Goal: Find specific page/section: Find specific page/section

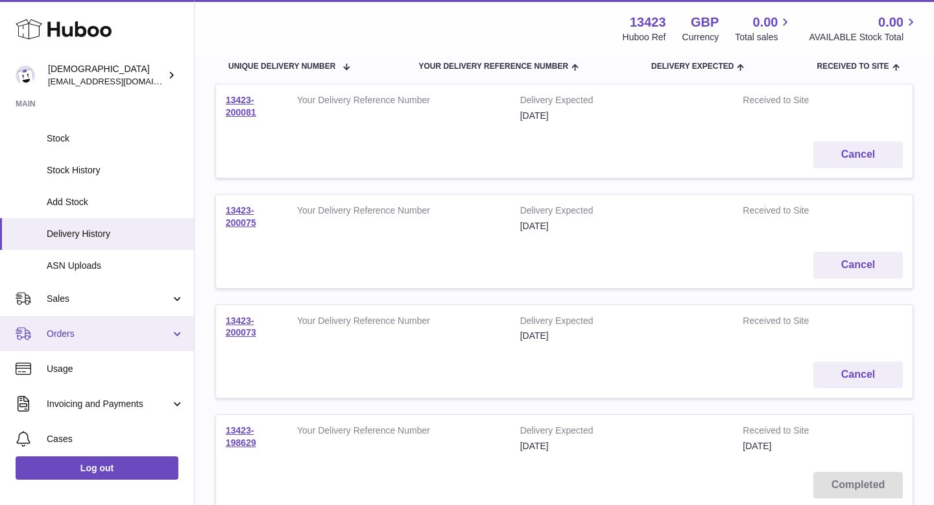
scroll to position [103, 0]
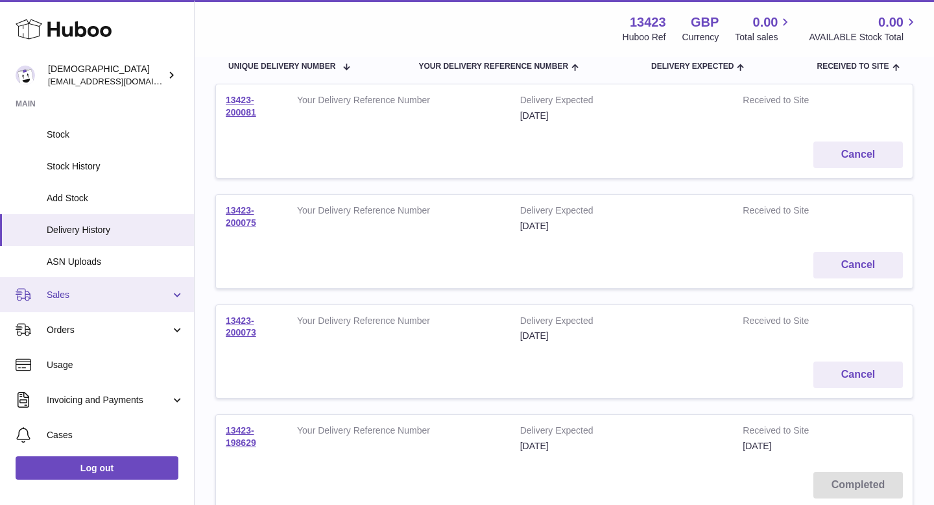
click at [119, 300] on span "Sales" at bounding box center [109, 295] width 124 height 12
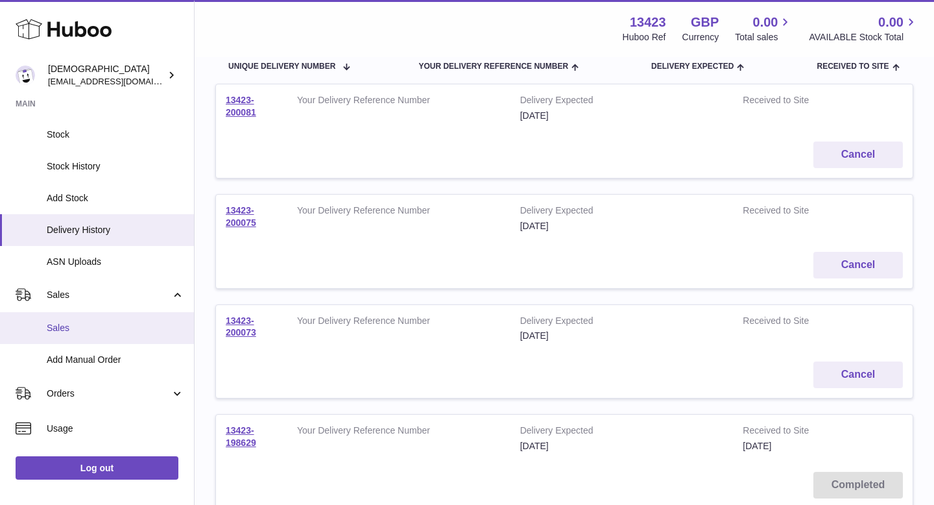
click at [114, 330] on span "Sales" at bounding box center [116, 328] width 138 height 12
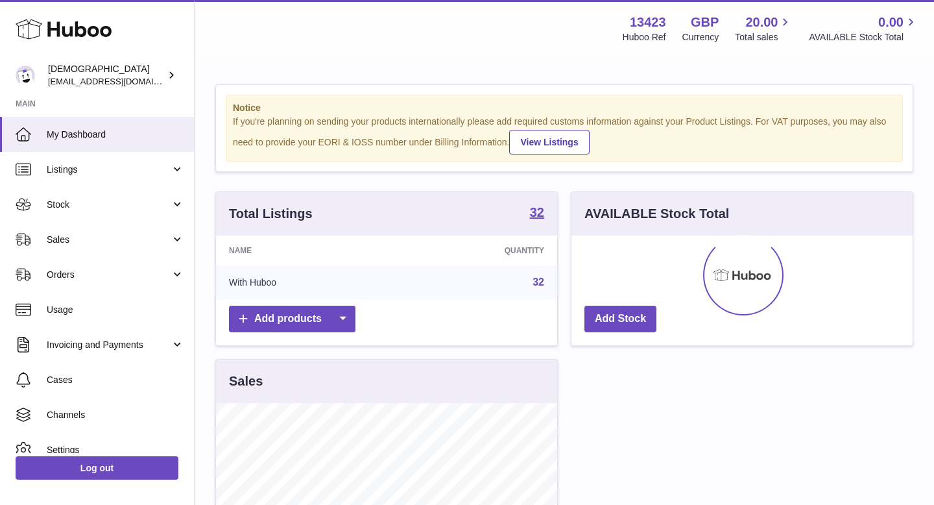
scroll to position [202, 341]
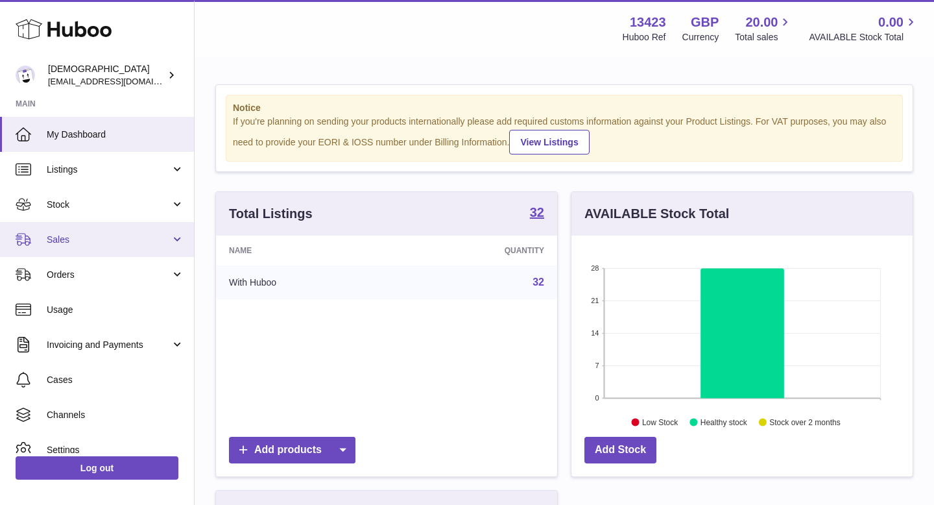
click at [89, 243] on span "Sales" at bounding box center [109, 240] width 124 height 12
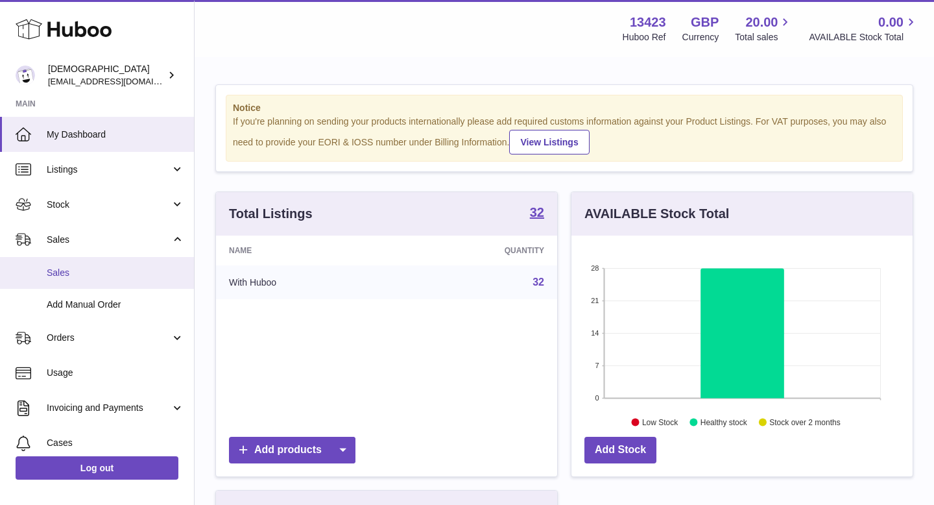
click at [89, 281] on link "Sales" at bounding box center [97, 273] width 194 height 32
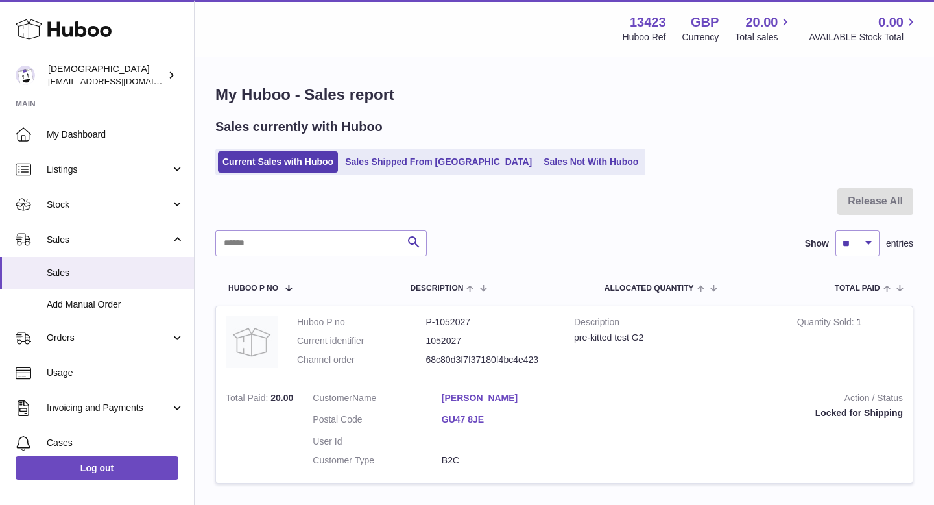
click at [505, 398] on link "[PERSON_NAME]" at bounding box center [506, 398] width 129 height 12
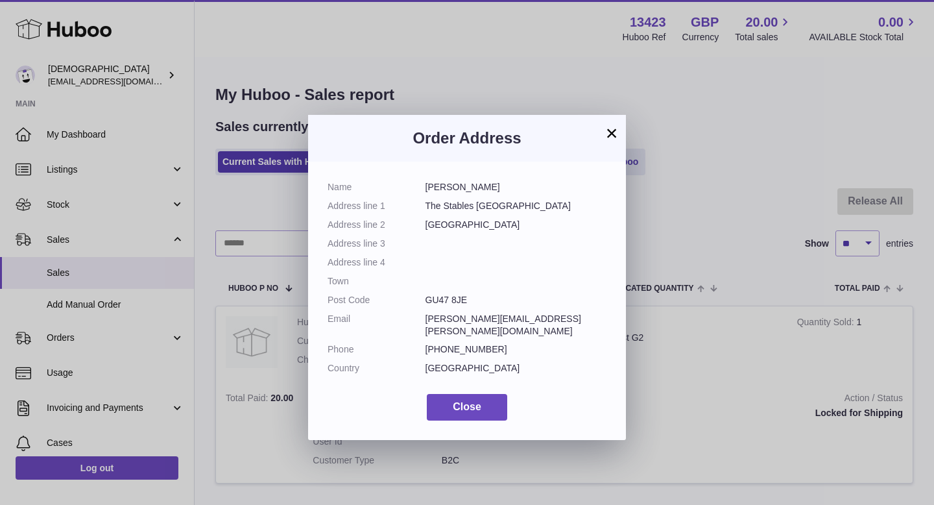
click at [611, 133] on button "×" at bounding box center [612, 133] width 16 height 16
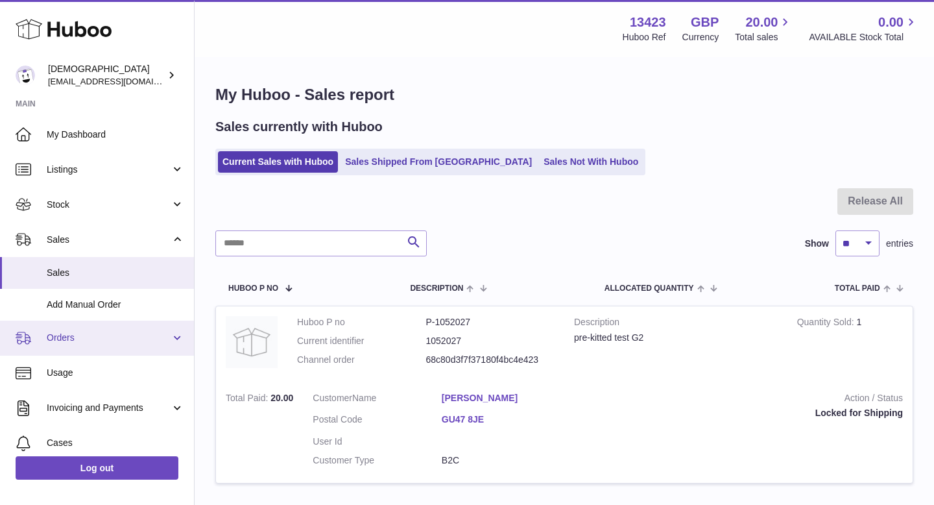
click at [90, 326] on link "Orders" at bounding box center [97, 337] width 194 height 35
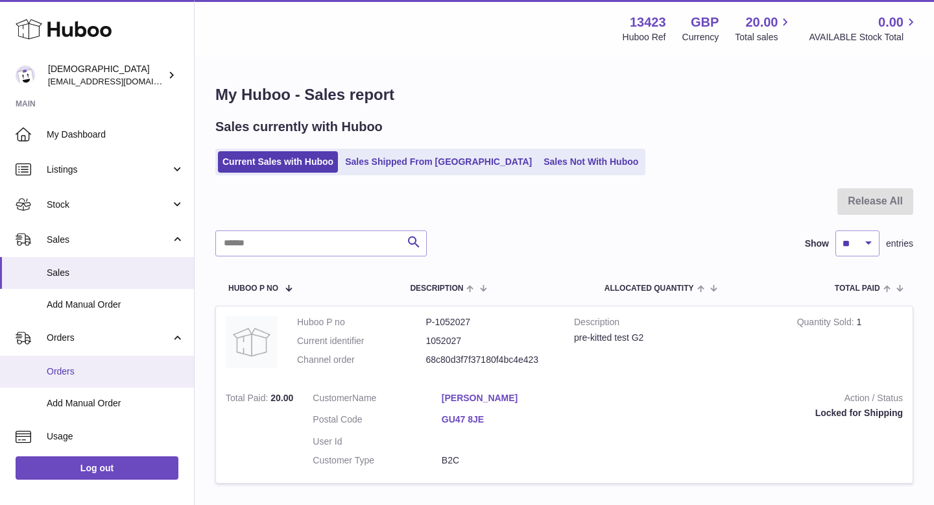
click at [91, 365] on span "Orders" at bounding box center [116, 371] width 138 height 12
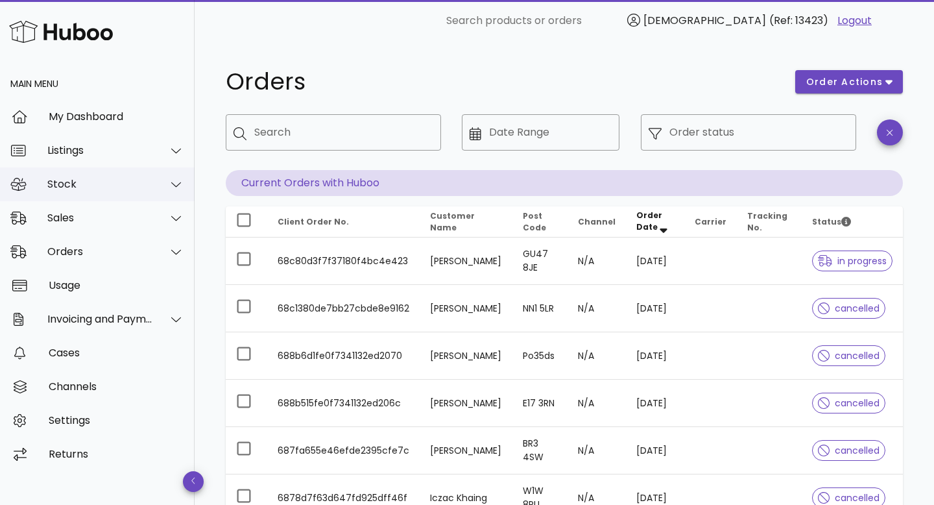
click at [82, 198] on div "Stock" at bounding box center [97, 184] width 195 height 34
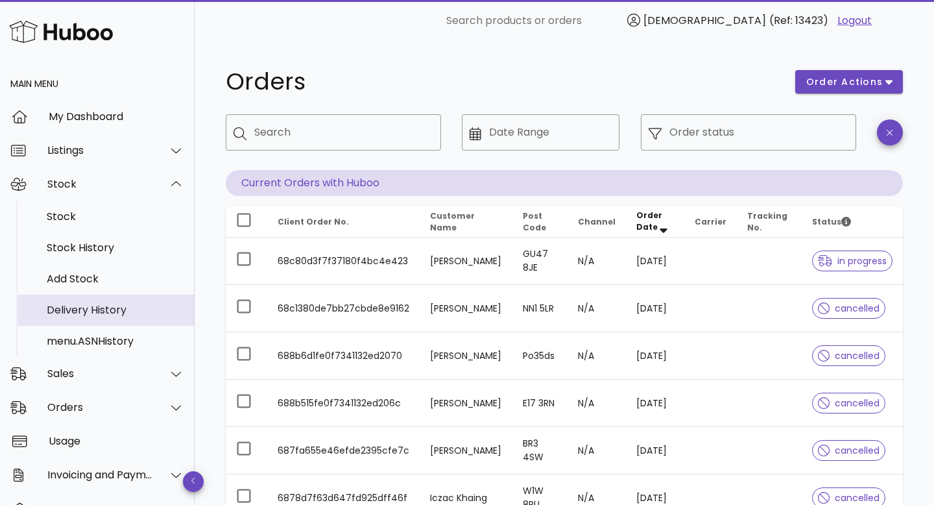
click at [90, 311] on div "Delivery History" at bounding box center [116, 310] width 138 height 12
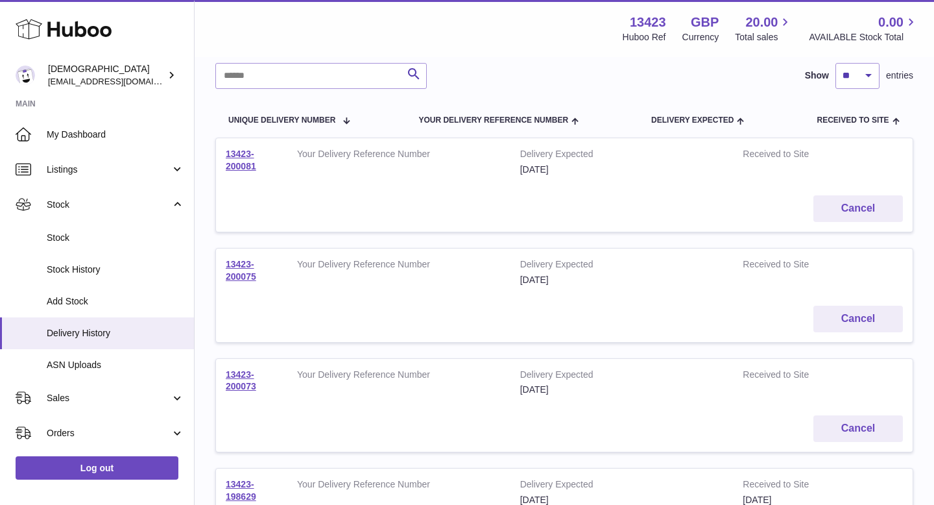
scroll to position [139, 0]
